Goal: Task Accomplishment & Management: Use online tool/utility

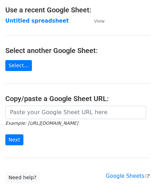
scroll to position [71, 0]
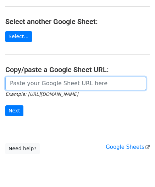
drag, startPoint x: 25, startPoint y: 85, endPoint x: 30, endPoint y: 78, distance: 8.4
click at [25, 85] on input "url" at bounding box center [75, 83] width 141 height 13
paste input "[URL][DOMAIN_NAME]"
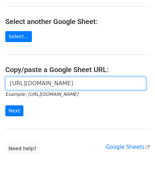
scroll to position [0, 154]
type input "[URL][DOMAIN_NAME]"
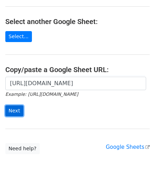
click at [18, 108] on input "Next" at bounding box center [14, 111] width 18 height 11
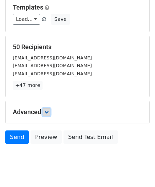
click at [48, 110] on icon at bounding box center [46, 112] width 4 height 4
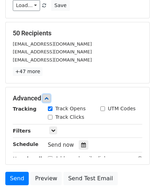
scroll to position [106, 0]
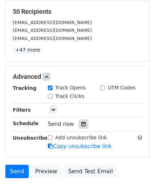
click at [81, 122] on icon at bounding box center [83, 124] width 5 height 5
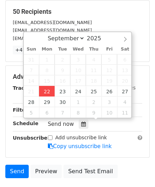
type input "[DATE] 12:00"
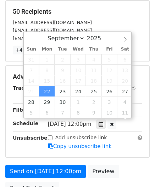
scroll to position [0, 0]
paste input "Hour"
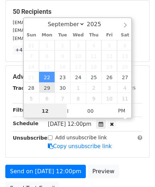
type input "2"
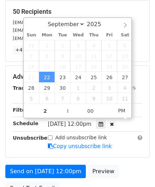
type input "[DATE] 14:00"
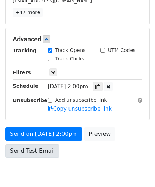
scroll to position [172, 0]
